Goal: Find contact information: Find contact information

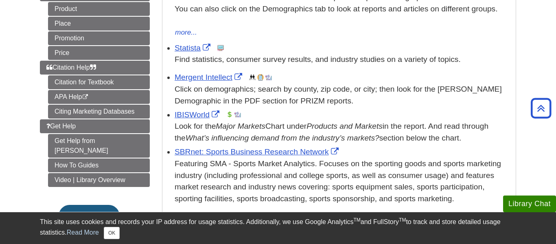
scroll to position [212, 0]
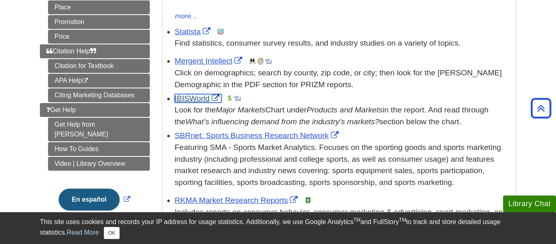
click at [192, 97] on link "IBISWorld" at bounding box center [198, 98] width 47 height 9
click at [262, 97] on div "IBISWorld This link opens in a new window Look for the Major Markets Chart unde…" at bounding box center [343, 110] width 337 height 35
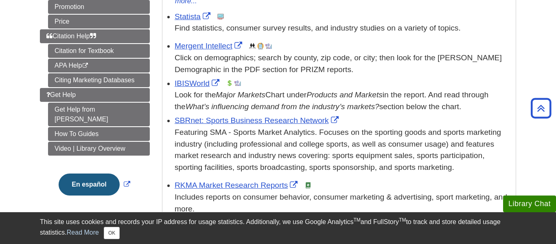
scroll to position [228, 0]
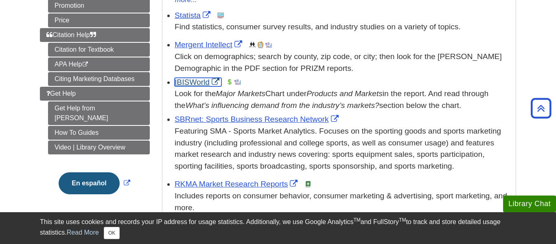
click at [214, 84] on link "IBISWorld" at bounding box center [198, 82] width 47 height 9
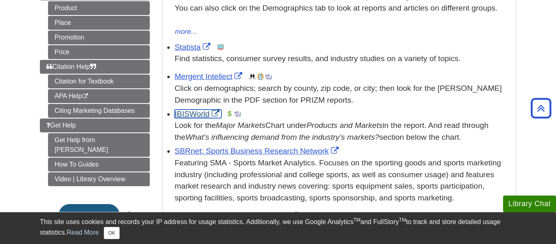
scroll to position [195, 0]
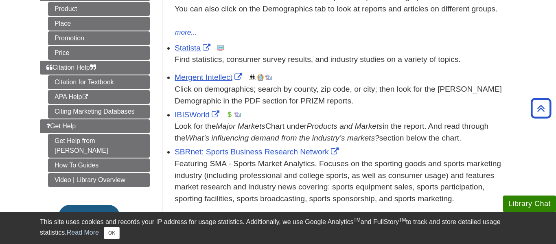
click at [125, 119] on ul "Target Market Find Demographics Demographic or Psychographic Information on the…" at bounding box center [95, 46] width 110 height 281
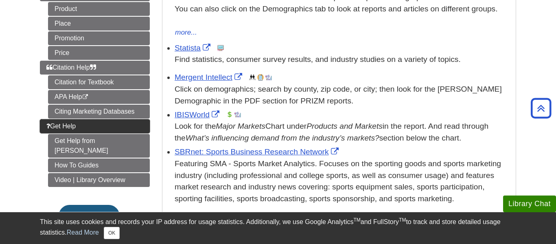
click at [126, 122] on link "Get Help" at bounding box center [95, 126] width 110 height 14
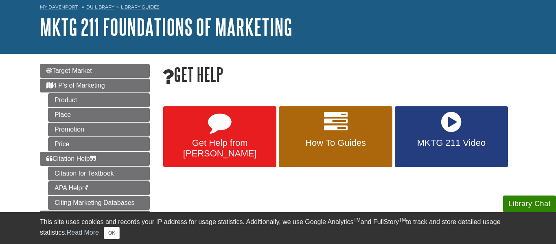
scroll to position [98, 0]
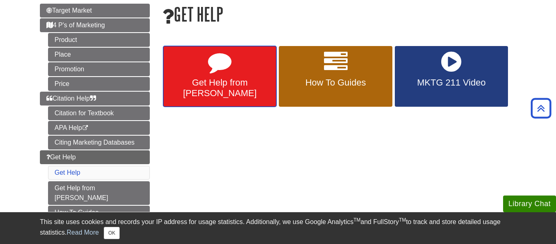
click at [228, 70] on icon at bounding box center [220, 62] width 24 height 24
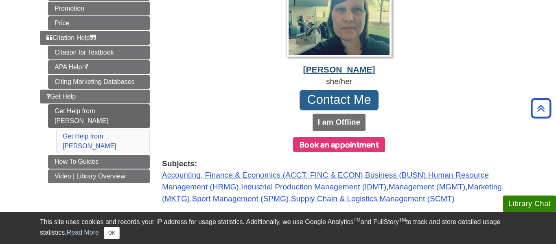
scroll to position [130, 0]
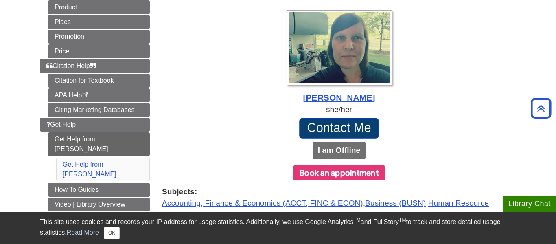
click at [321, 120] on link "Contact Me" at bounding box center [339, 128] width 80 height 21
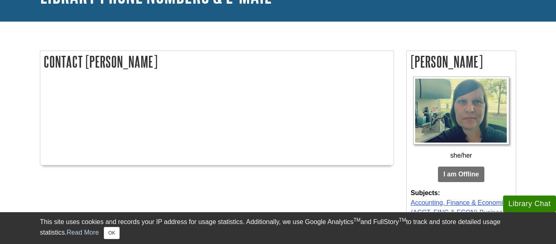
scroll to position [98, 0]
